Goal: Complete application form

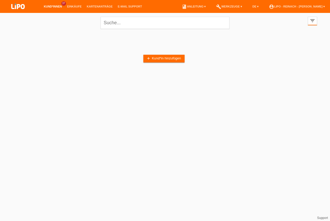
drag, startPoint x: 16, startPoint y: 5, endPoint x: 25, endPoint y: 5, distance: 8.5
click at [17, 6] on img at bounding box center [18, 7] width 26 height 14
click at [316, 20] on div "filter_list" at bounding box center [312, 21] width 9 height 9
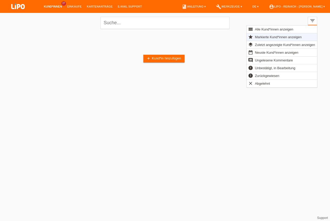
click at [273, 37] on span "Markierte Kund*innen anzeigen" at bounding box center [278, 37] width 48 height 6
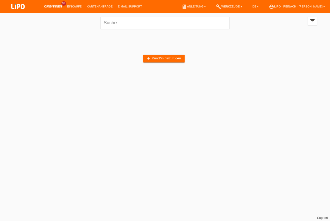
click at [301, 9] on li "account_circle LIPO - Reinach - Thomas Bauer ▾" at bounding box center [296, 6] width 61 height 13
click at [314, 21] on icon "filter_list" at bounding box center [313, 21] width 6 height 6
click at [315, 23] on icon "filter_list" at bounding box center [313, 21] width 6 height 6
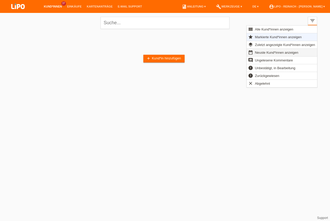
click at [272, 51] on span "Neuste Kund*innen anzeigen" at bounding box center [276, 52] width 45 height 6
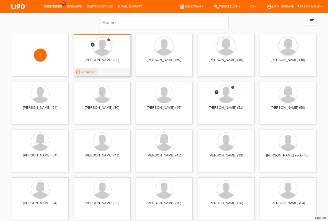
click at [90, 72] on span "Anzeigen" at bounding box center [88, 72] width 14 height 4
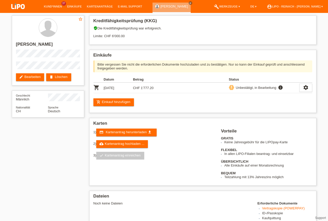
scroll to position [88, 0]
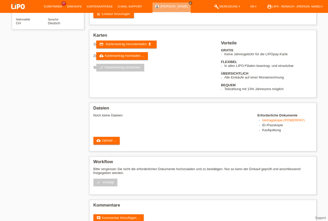
drag, startPoint x: 328, startPoint y: 118, endPoint x: 330, endPoint y: 181, distance: 63.2
click at [107, 142] on link "cloud_upload Upload ..." at bounding box center [106, 141] width 27 height 8
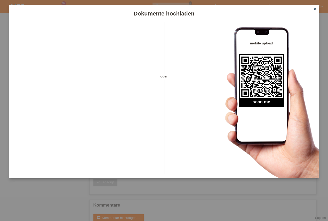
click at [316, 7] on icon "close" at bounding box center [314, 9] width 4 height 4
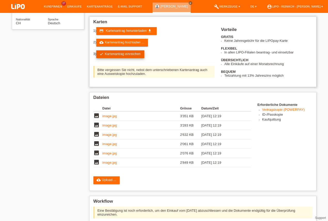
scroll to position [88, 0]
click at [130, 54] on link "check Kartenantrag einreichen" at bounding box center [120, 54] width 48 height 8
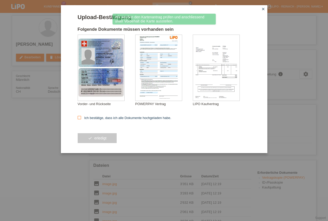
click at [79, 118] on icon at bounding box center [79, 117] width 3 height 3
click at [79, 118] on input "Ich bestätige, dass ich alle Dokumente hochgeladen habe." at bounding box center [79, 117] width 3 height 3
checkbox input "true"
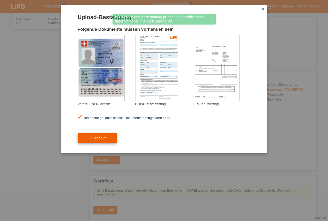
scroll to position [88, 0]
click at [88, 138] on button "check erledigt" at bounding box center [97, 138] width 39 height 10
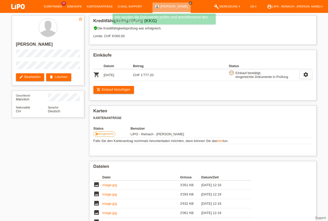
click at [18, 5] on img at bounding box center [18, 7] width 26 height 14
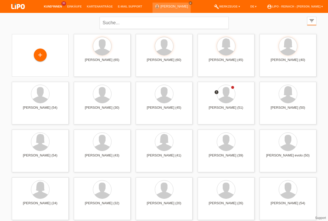
click at [305, 4] on li "account_circle LIPO - Reinach - [PERSON_NAME] ▾" at bounding box center [294, 6] width 61 height 13
click at [305, 6] on link "account_circle LIPO - Reinach - Thomas Bauer ▾" at bounding box center [294, 6] width 61 height 3
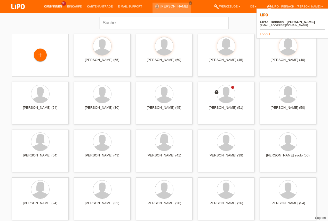
click at [266, 32] on link "Logout" at bounding box center [265, 34] width 10 height 4
